Goal: Task Accomplishment & Management: Use online tool/utility

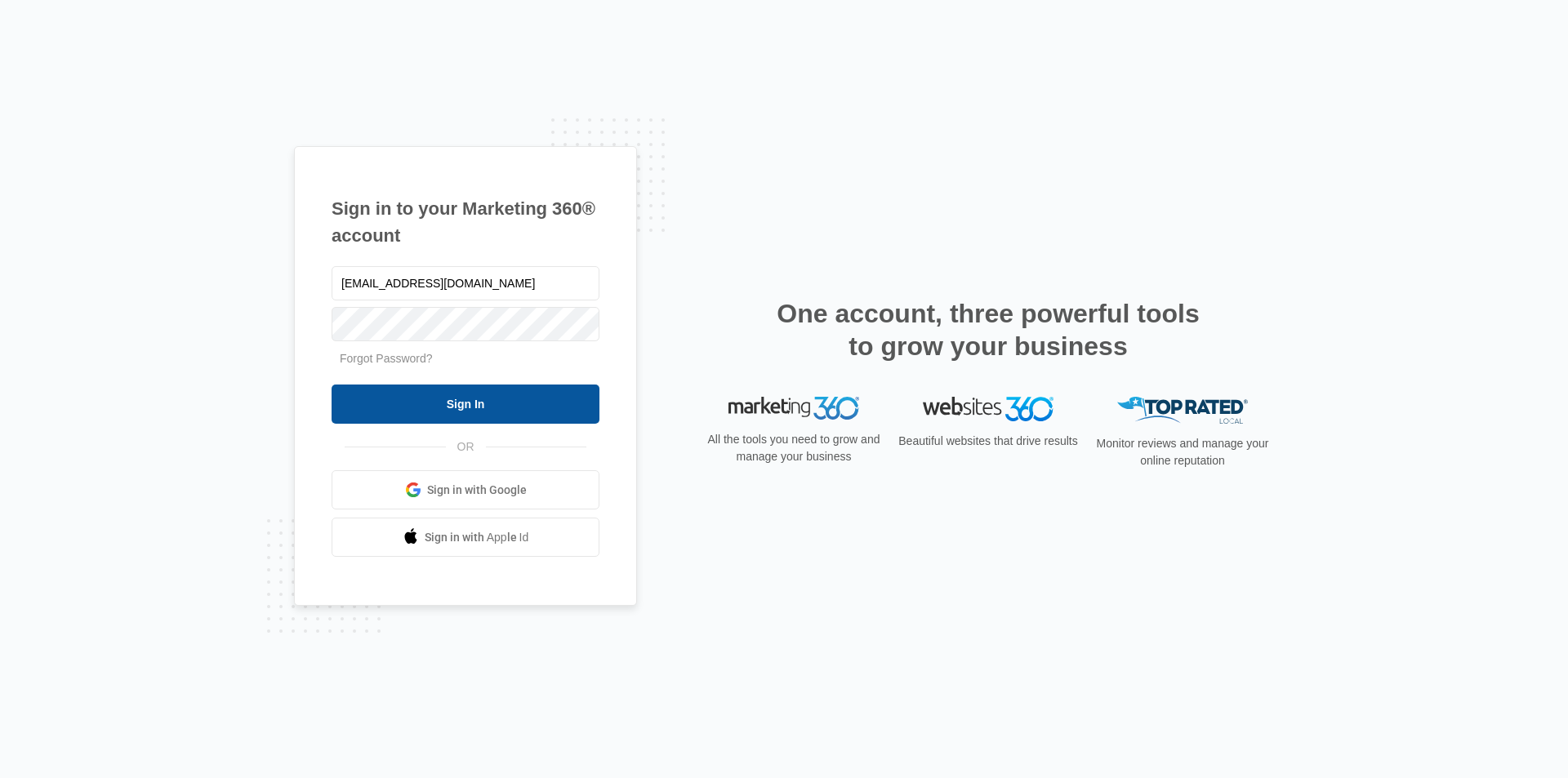
click at [502, 406] on input "Sign In" at bounding box center [466, 404] width 268 height 39
